Goal: Task Accomplishment & Management: Use online tool/utility

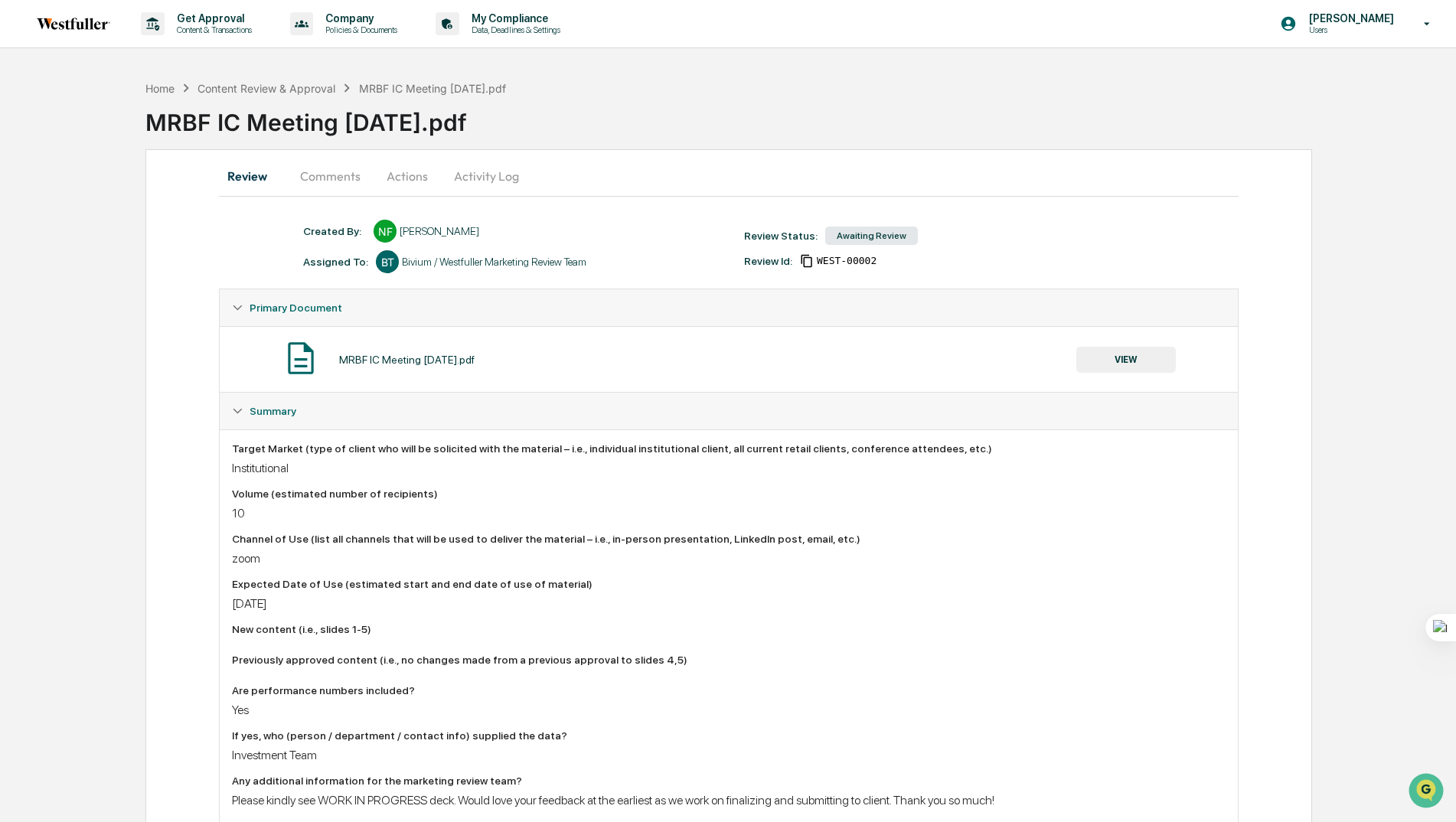
click at [322, 183] on button "Comments" at bounding box center [330, 176] width 85 height 37
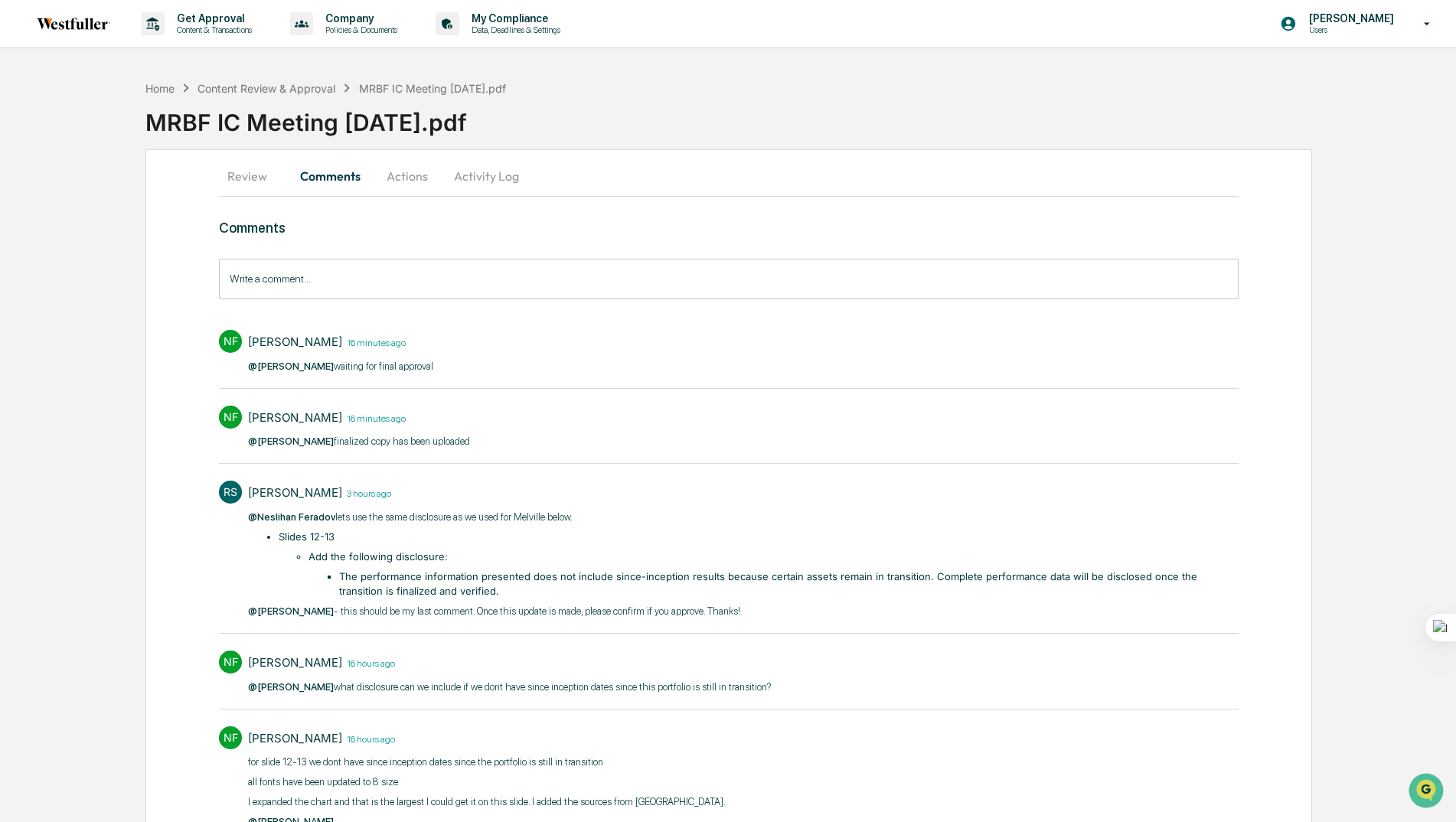
click at [404, 179] on button "Actions" at bounding box center [407, 176] width 69 height 37
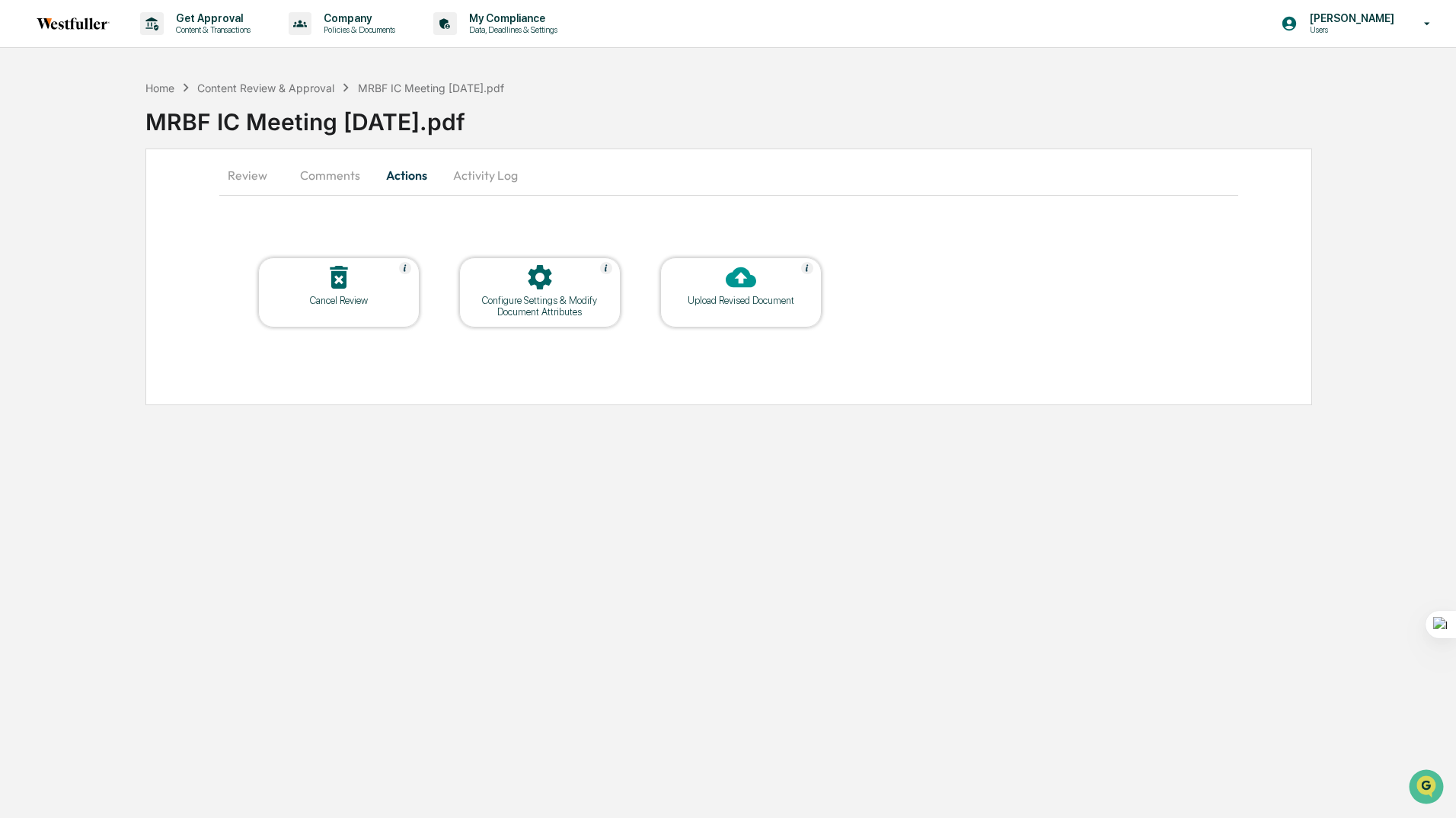
click at [402, 178] on button "Actions" at bounding box center [407, 175] width 69 height 37
click at [1347, 23] on p "[PERSON_NAME]" at bounding box center [1350, 18] width 105 height 12
click at [1298, 75] on li "Switch to Admin view..." at bounding box center [1337, 77] width 213 height 28
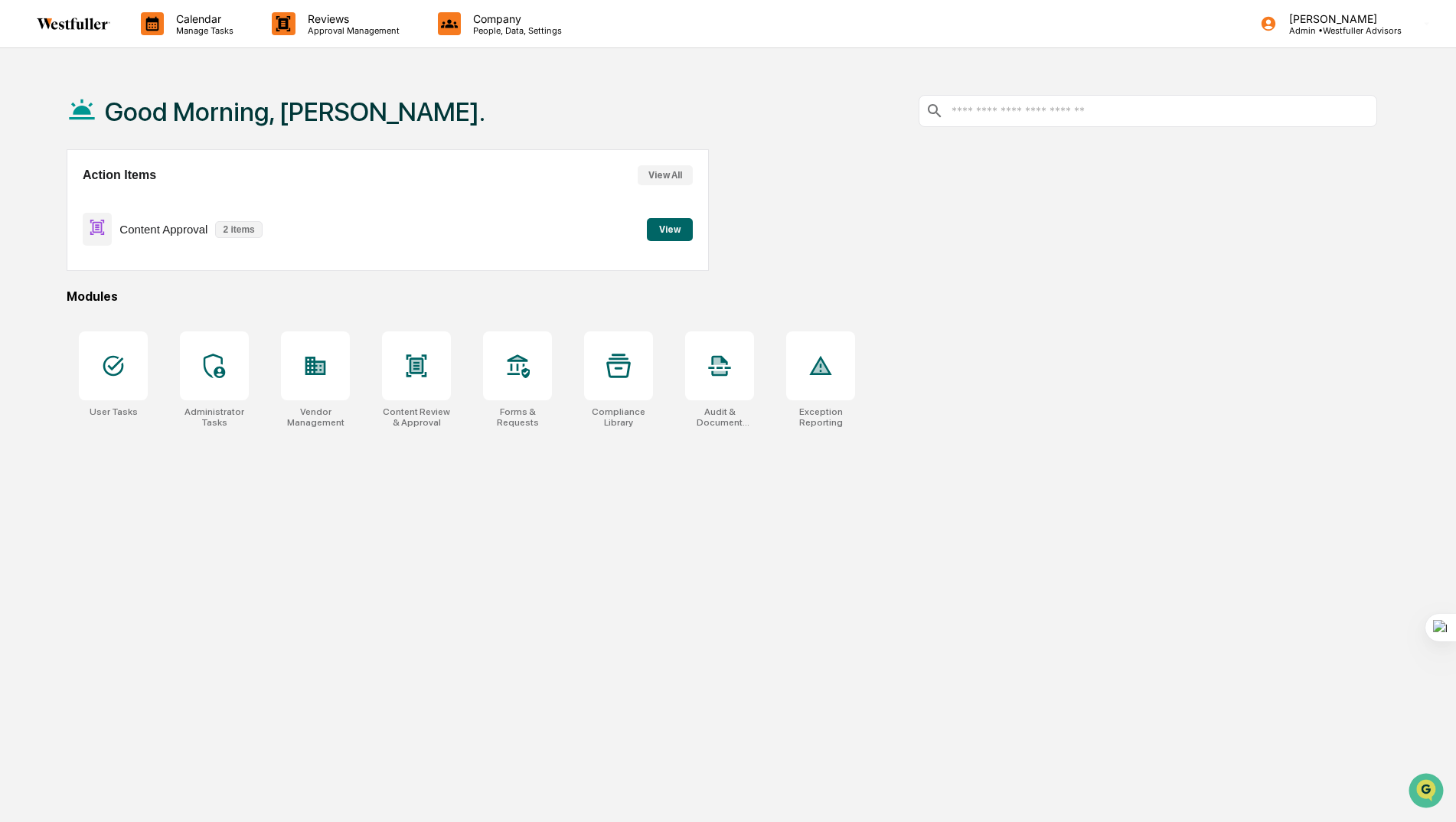
click at [670, 235] on button "View" at bounding box center [669, 230] width 46 height 23
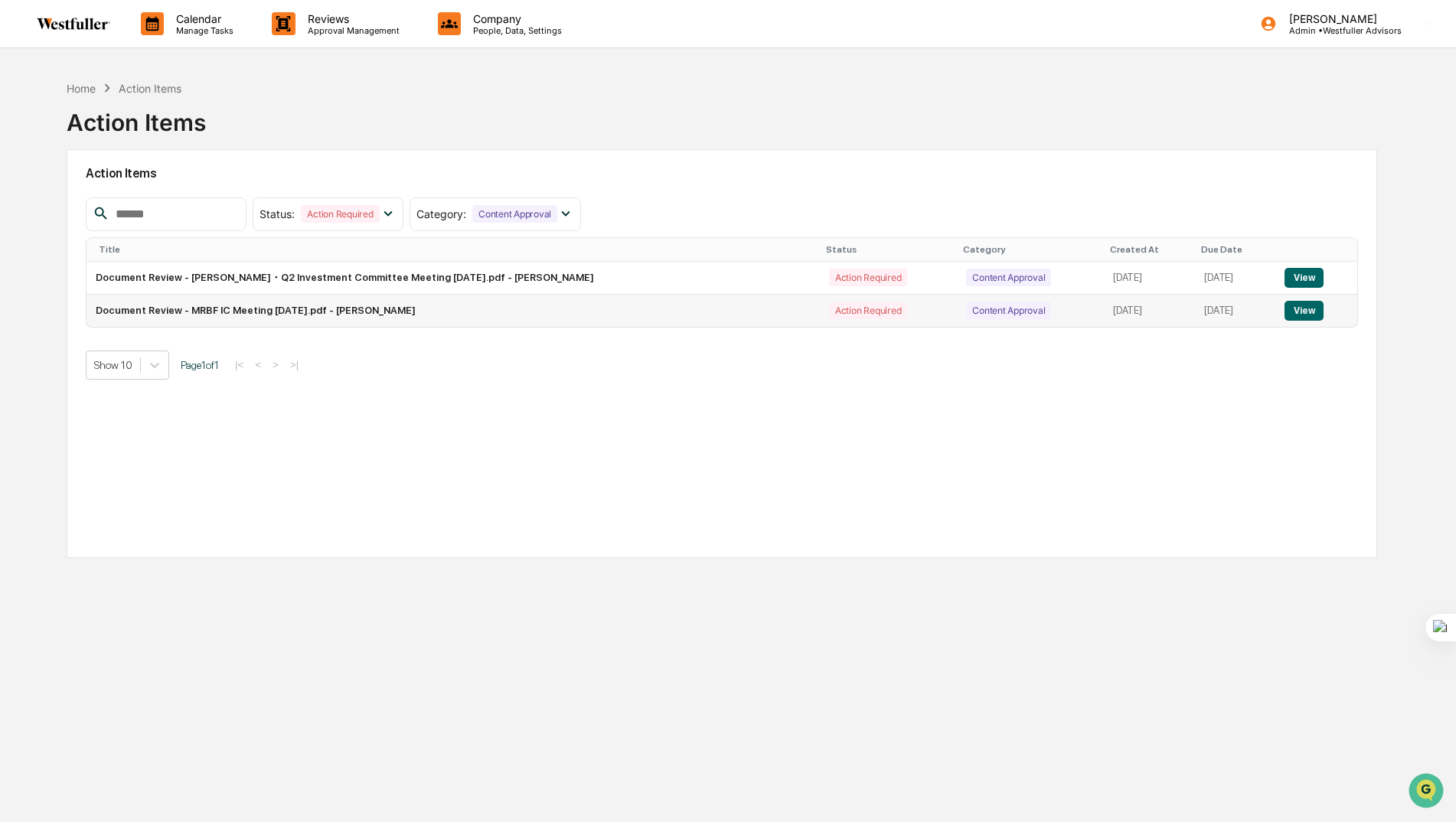
click at [1315, 307] on button "View" at bounding box center [1303, 311] width 39 height 20
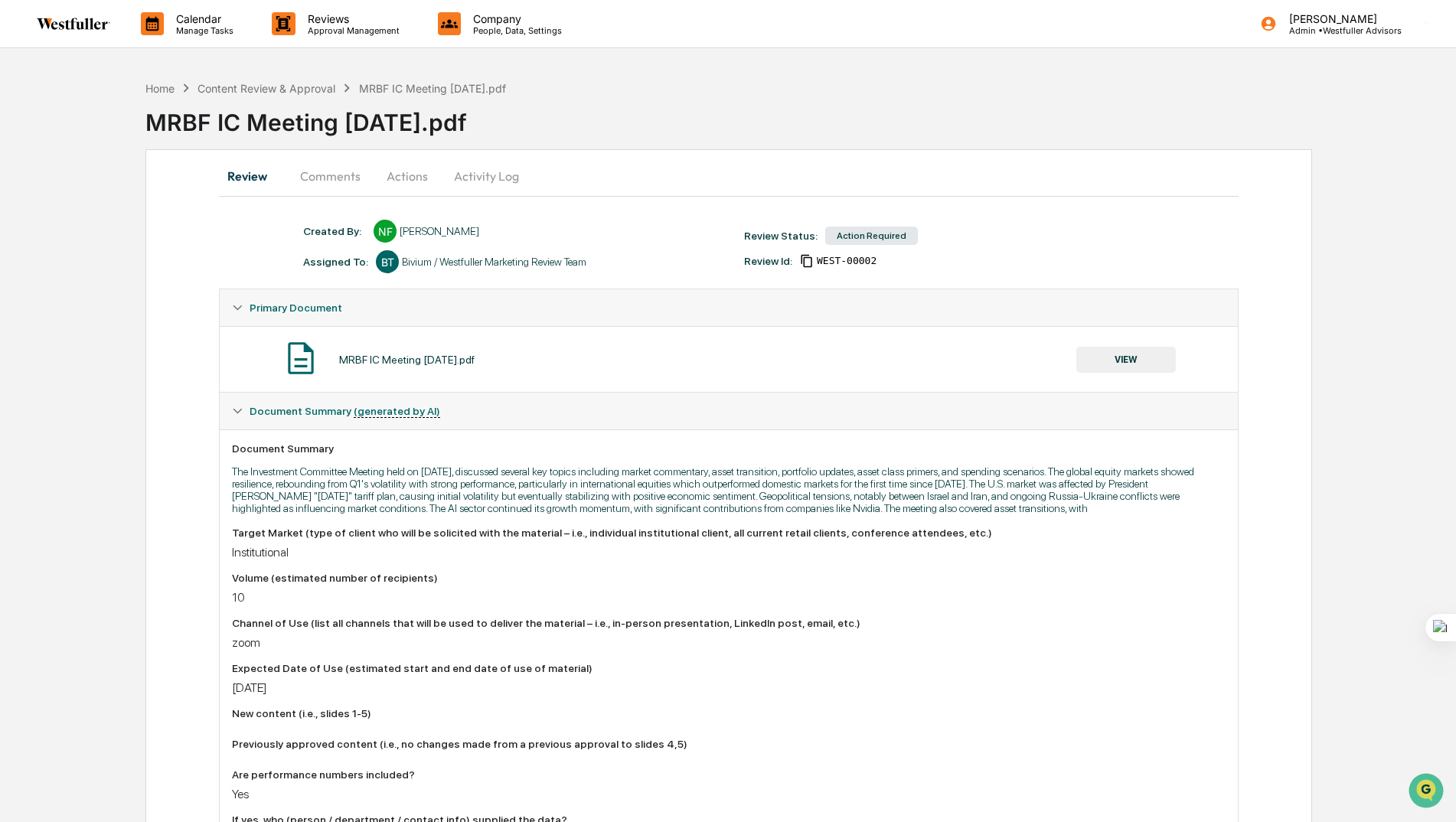
click at [320, 179] on button "Comments" at bounding box center [330, 176] width 85 height 37
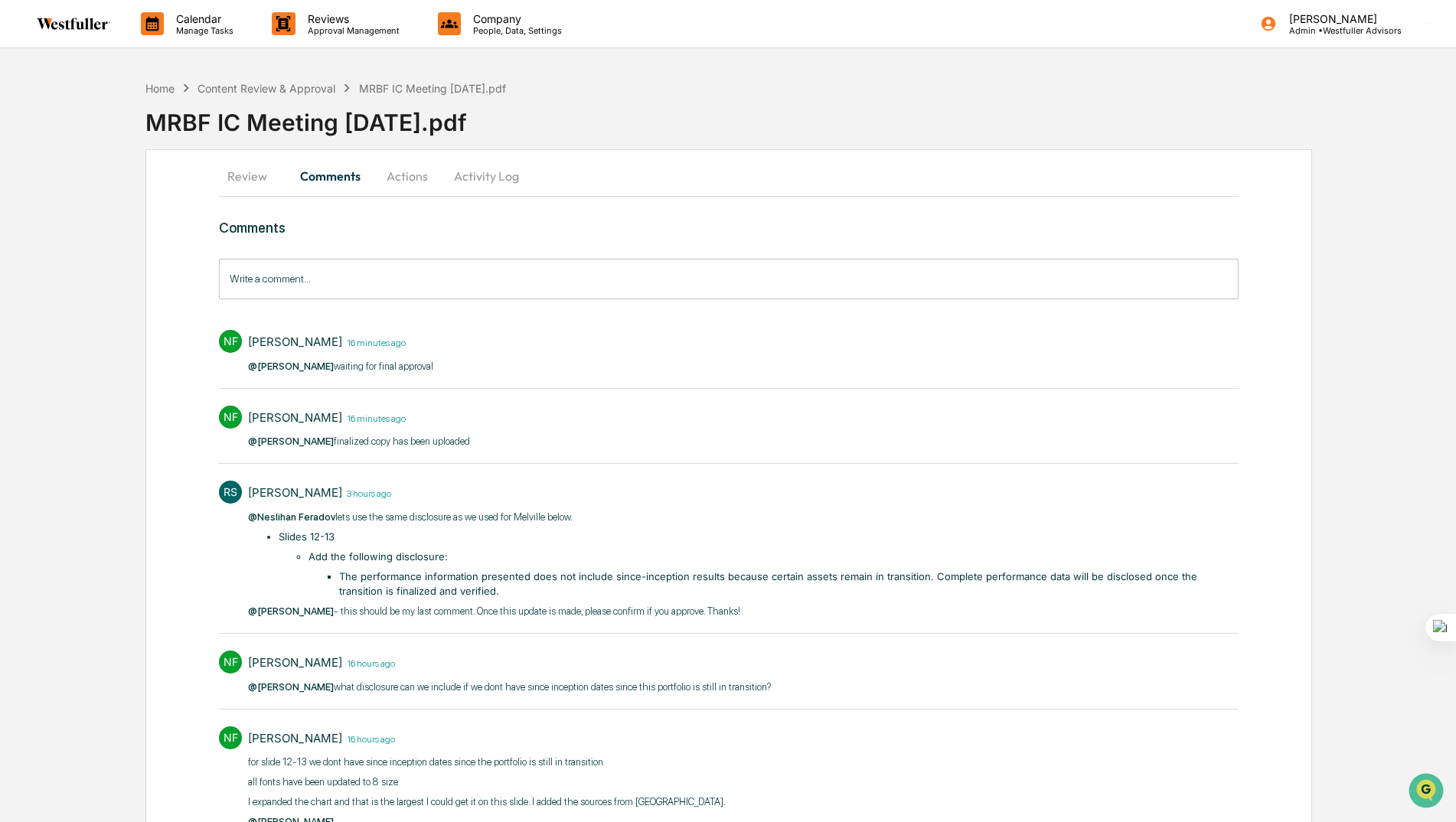
click at [411, 175] on button "Actions" at bounding box center [407, 176] width 69 height 37
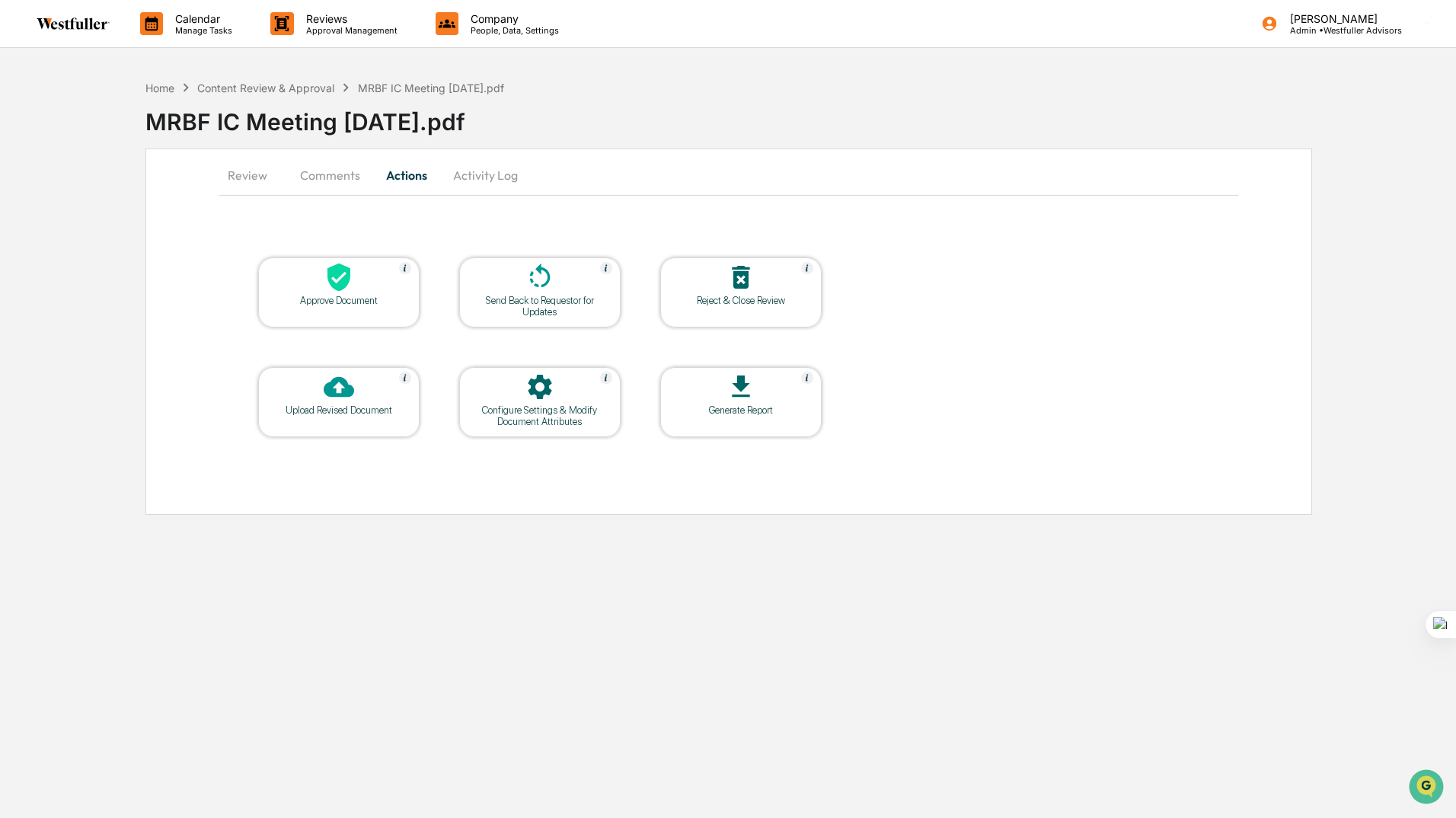
click at [353, 281] on icon at bounding box center [338, 277] width 31 height 31
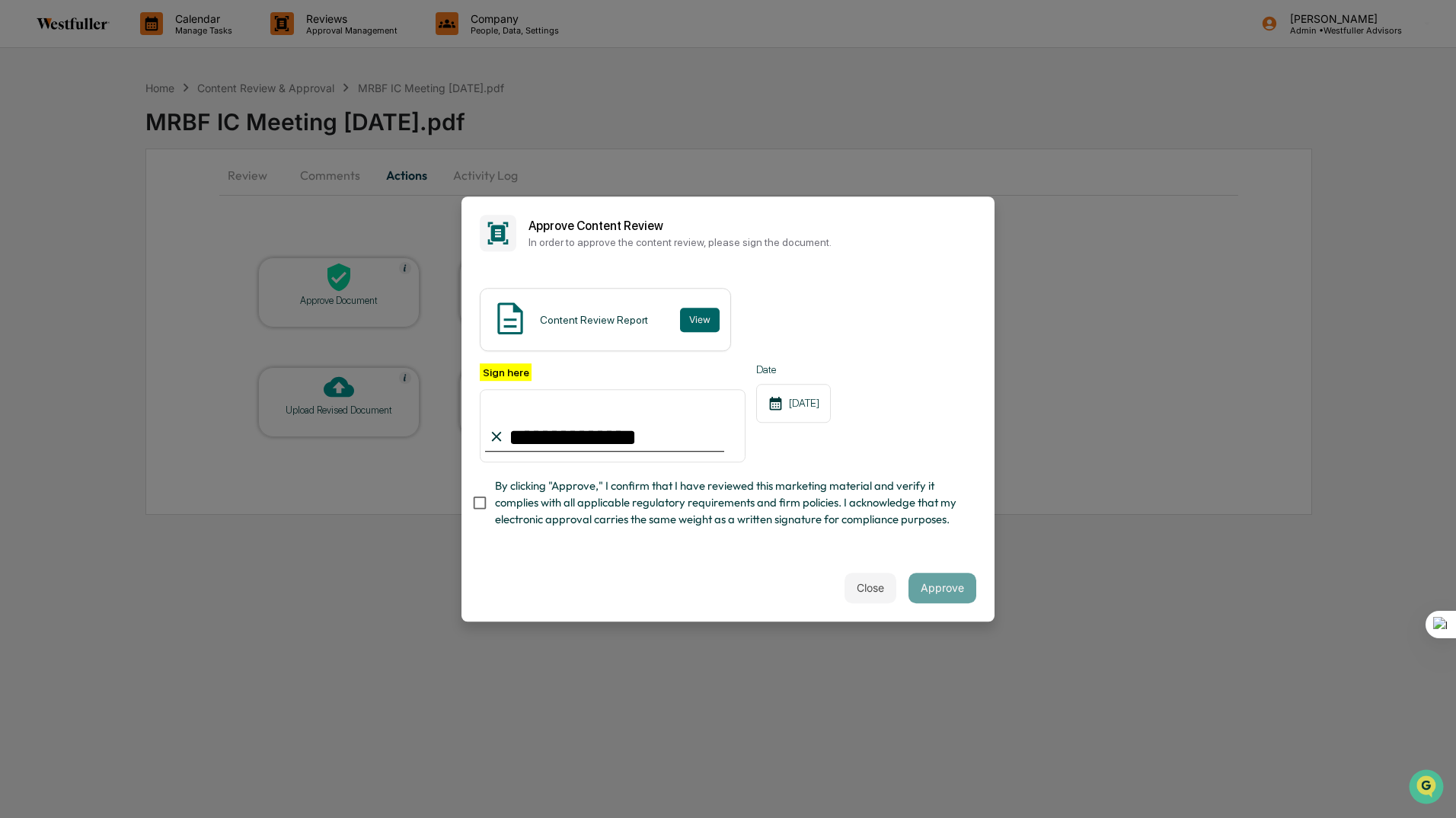
type input "**********"
click at [945, 592] on button "Approve" at bounding box center [942, 587] width 68 height 31
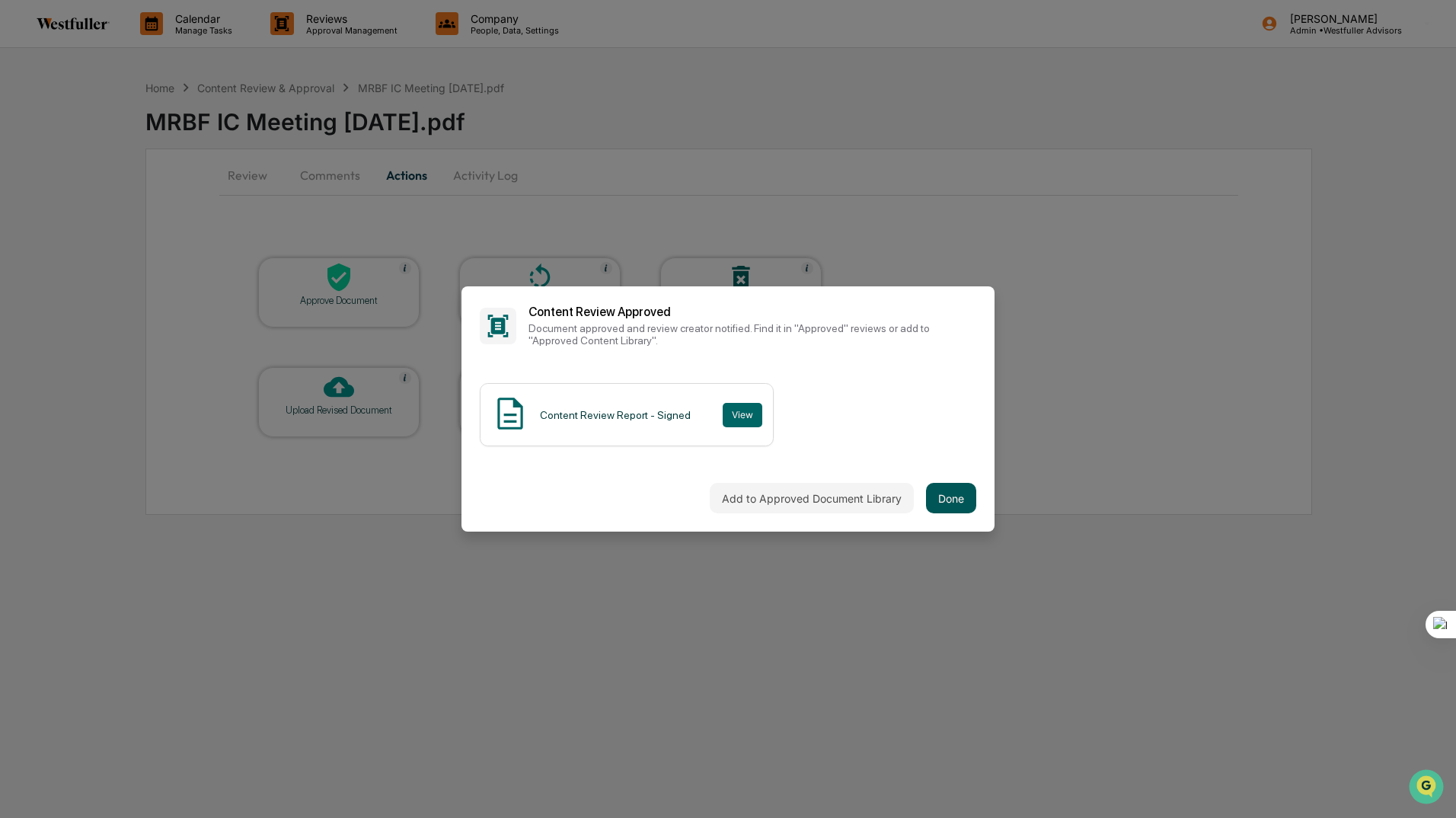
click at [952, 497] on button "Done" at bounding box center [951, 498] width 51 height 31
